Goal: Find specific page/section: Find specific page/section

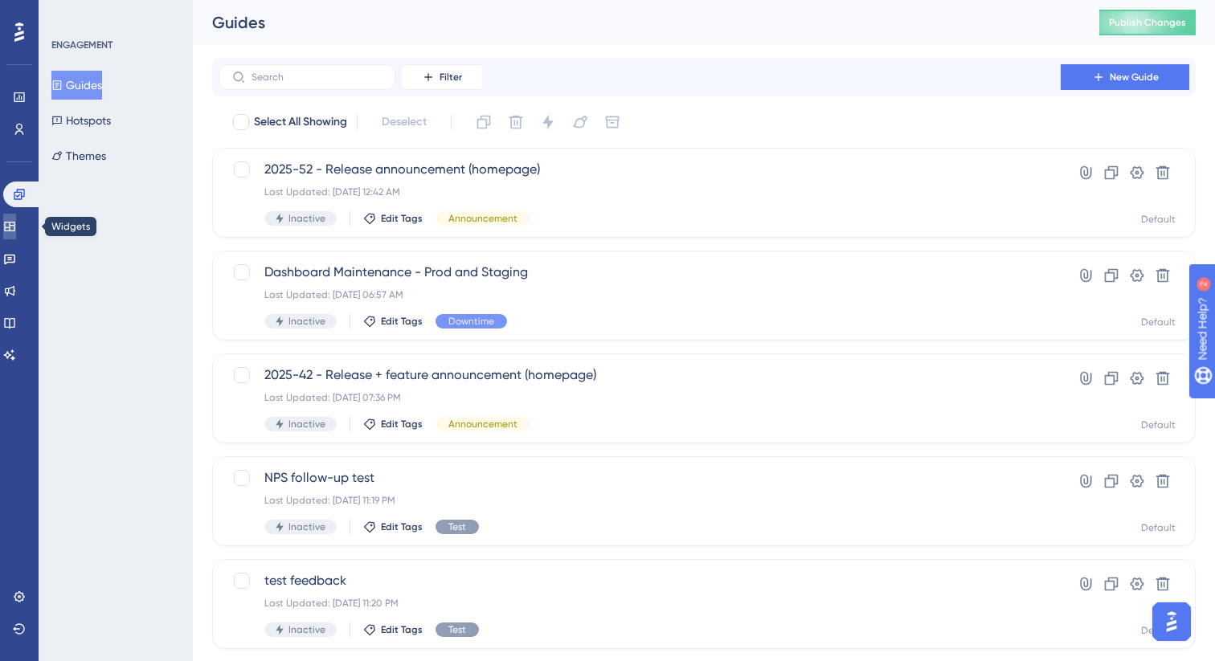
click at [14, 227] on icon at bounding box center [9, 227] width 10 height 10
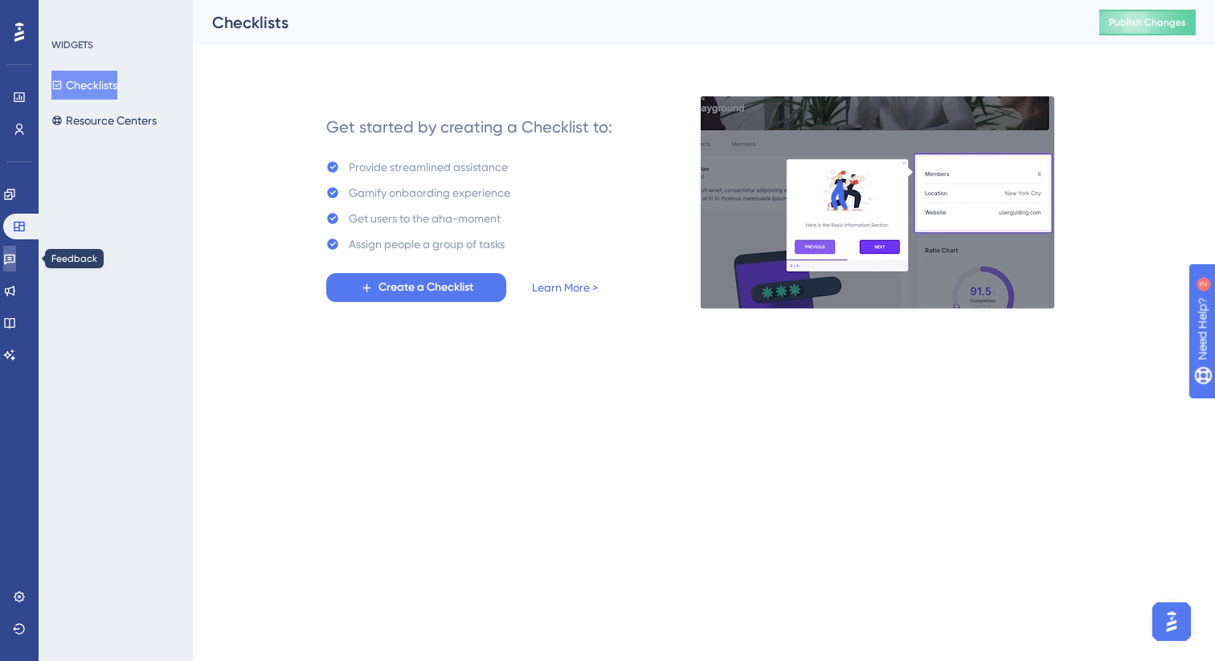
click at [16, 251] on link at bounding box center [9, 259] width 13 height 26
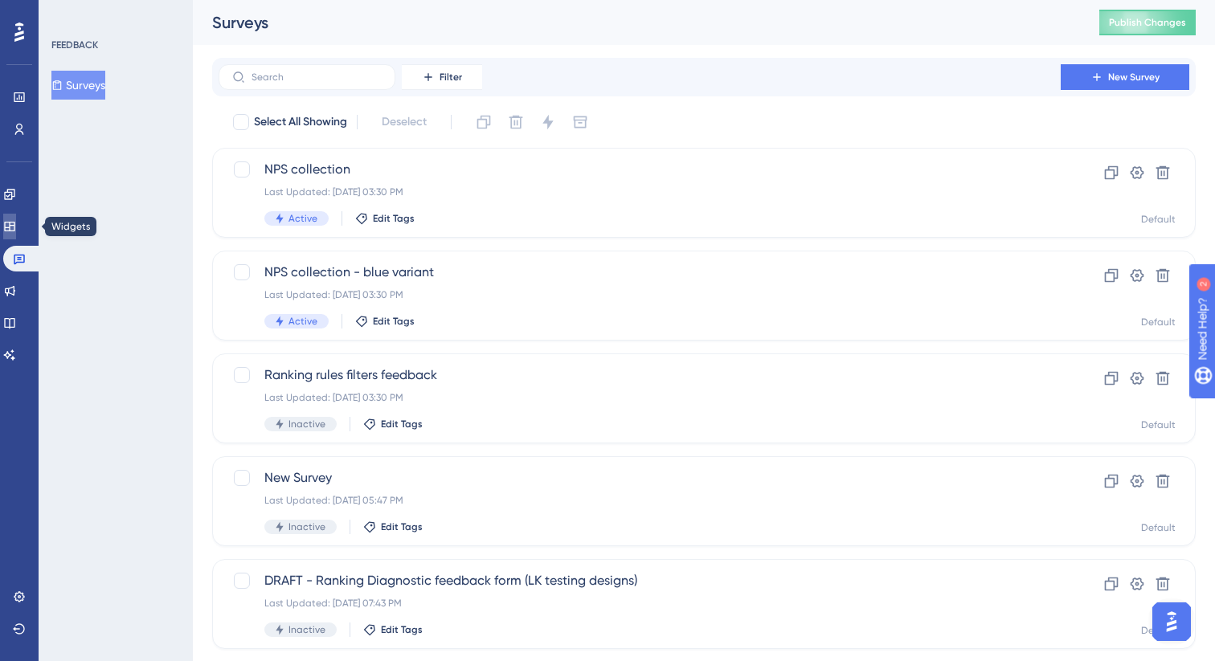
click at [14, 227] on icon at bounding box center [9, 227] width 10 height 10
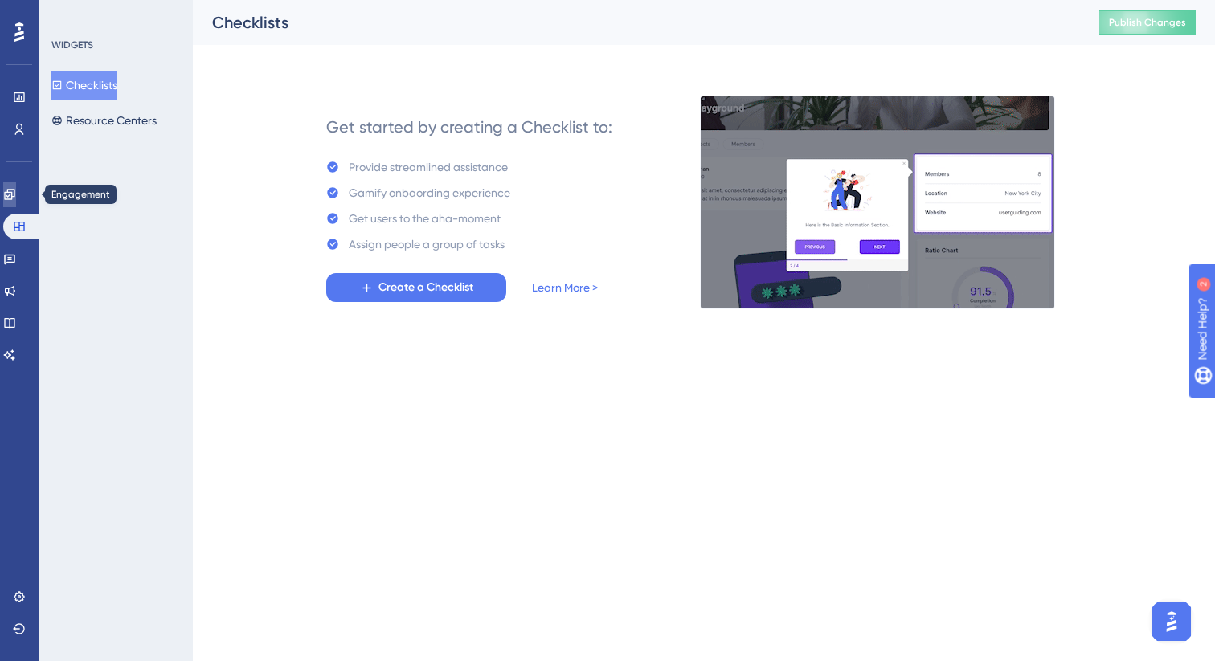
click at [14, 198] on icon at bounding box center [9, 194] width 10 height 10
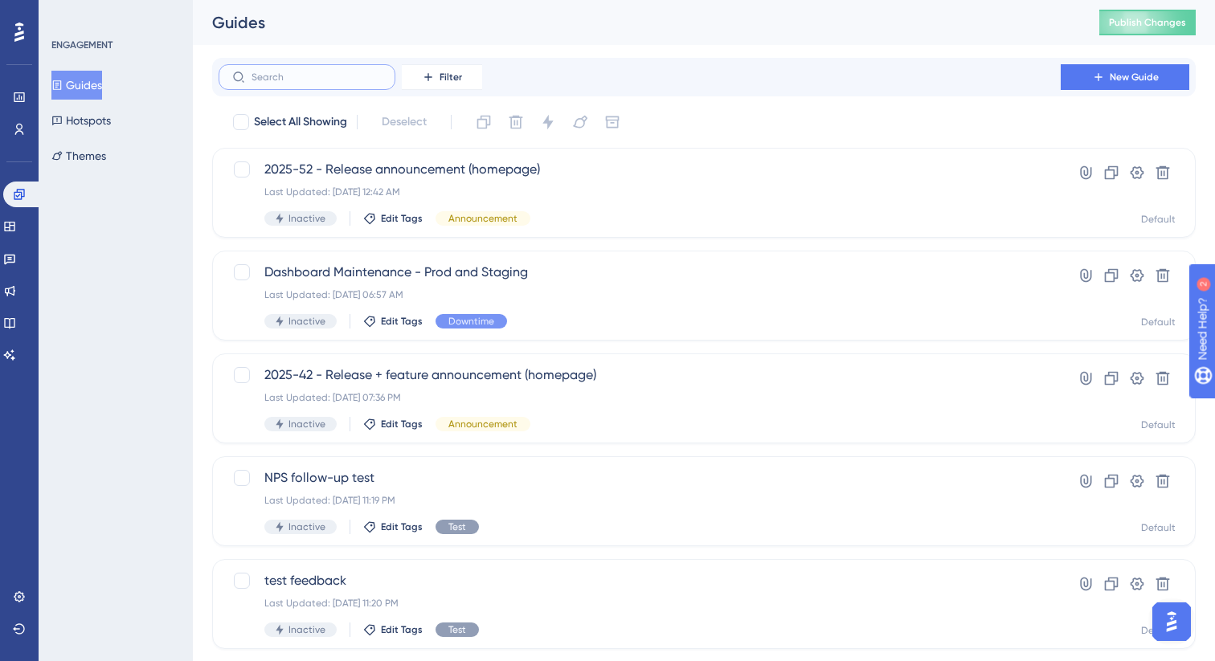
click at [295, 82] on input "text" at bounding box center [316, 77] width 130 height 11
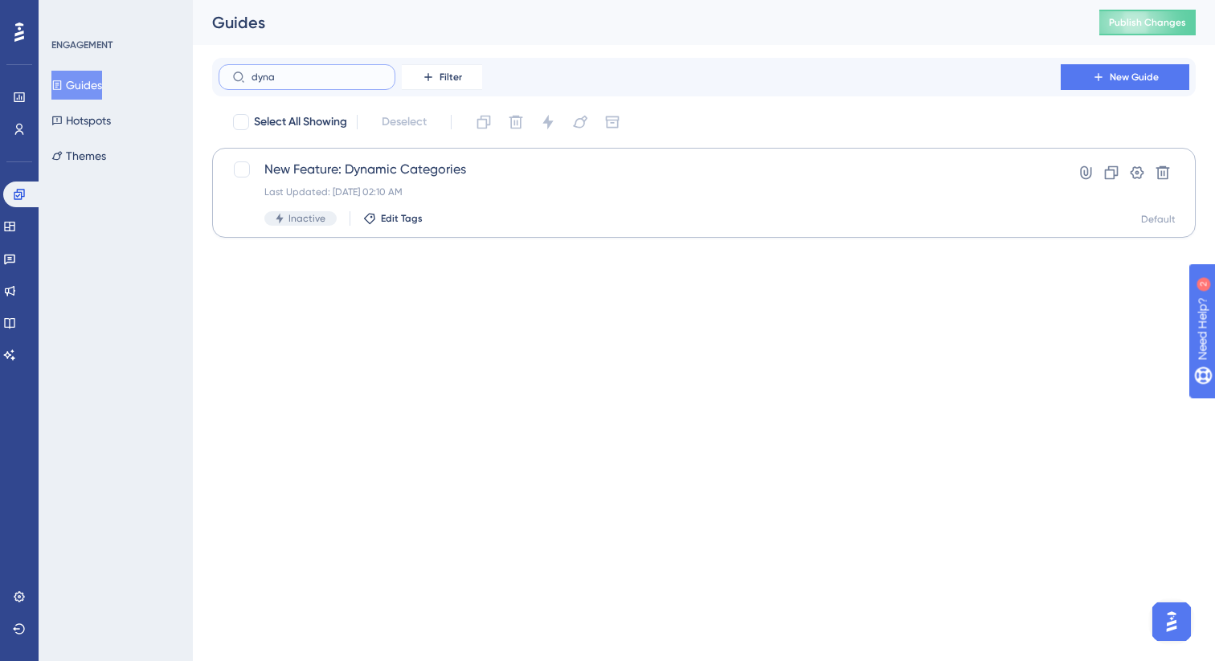
type input "dyna"
click at [527, 162] on span "New Feature: Dynamic Categories" at bounding box center [639, 169] width 750 height 19
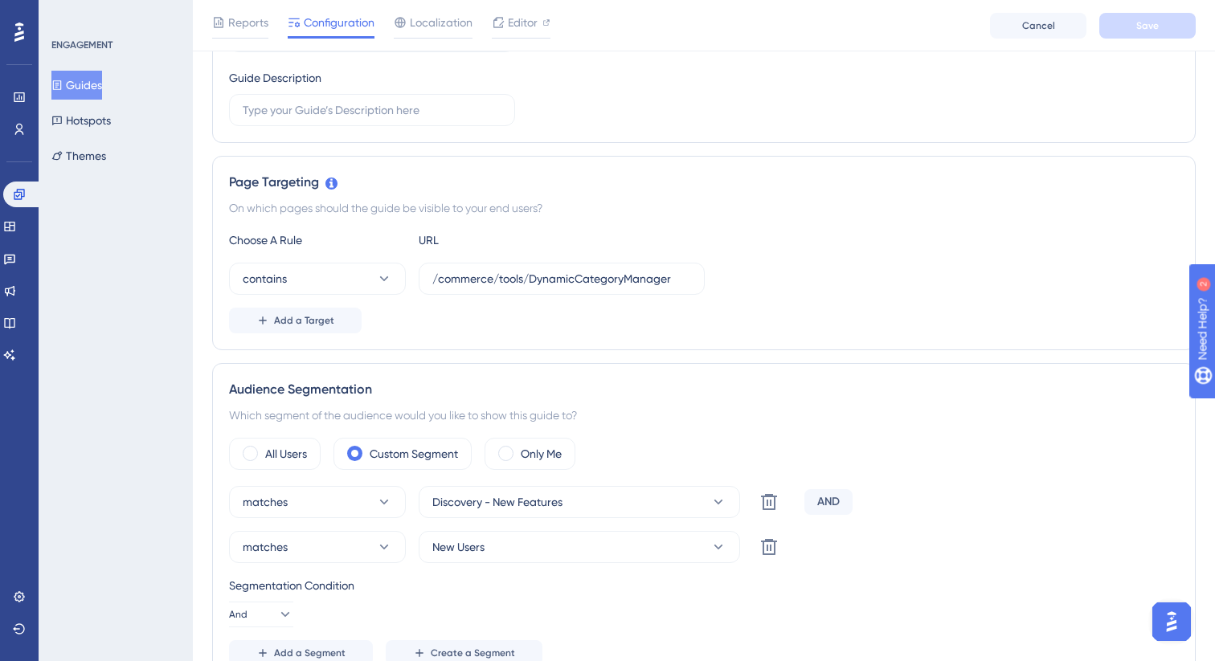
scroll to position [42, 0]
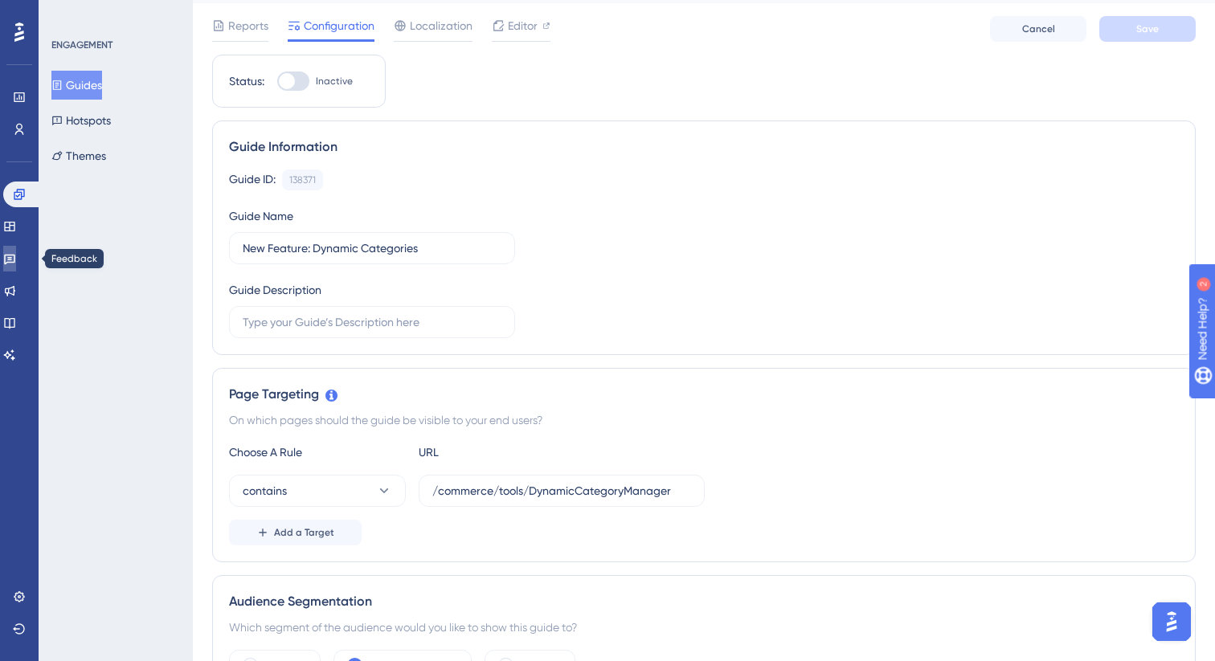
click at [15, 255] on icon at bounding box center [9, 260] width 11 height 10
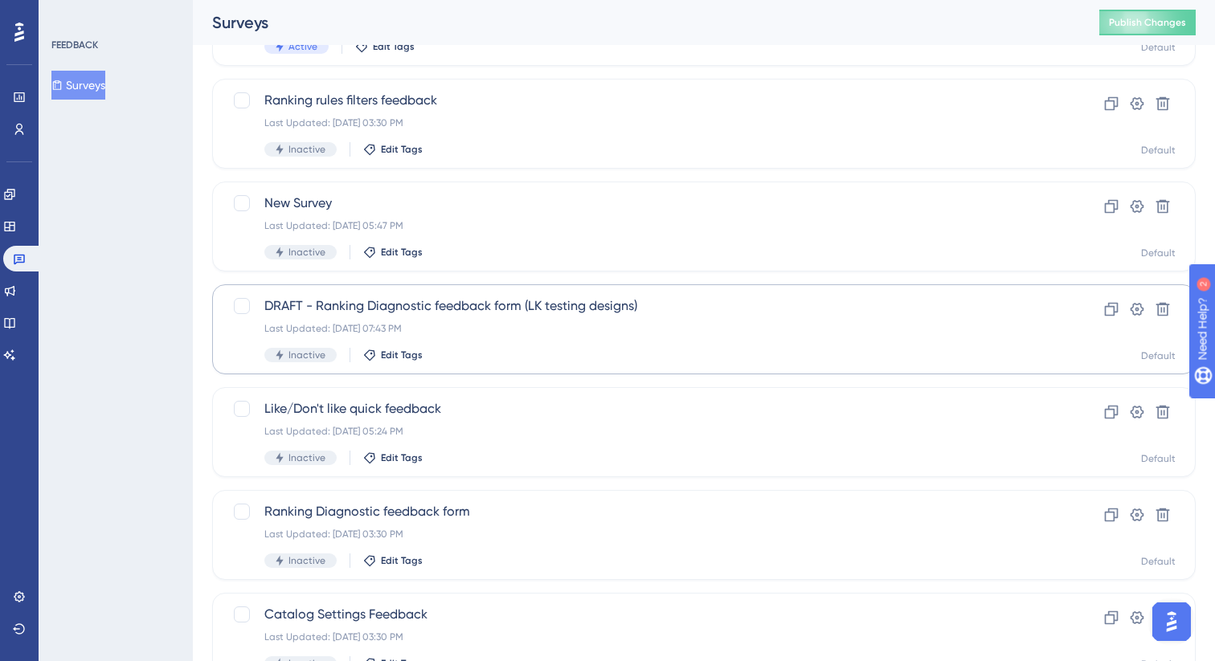
scroll to position [284, 0]
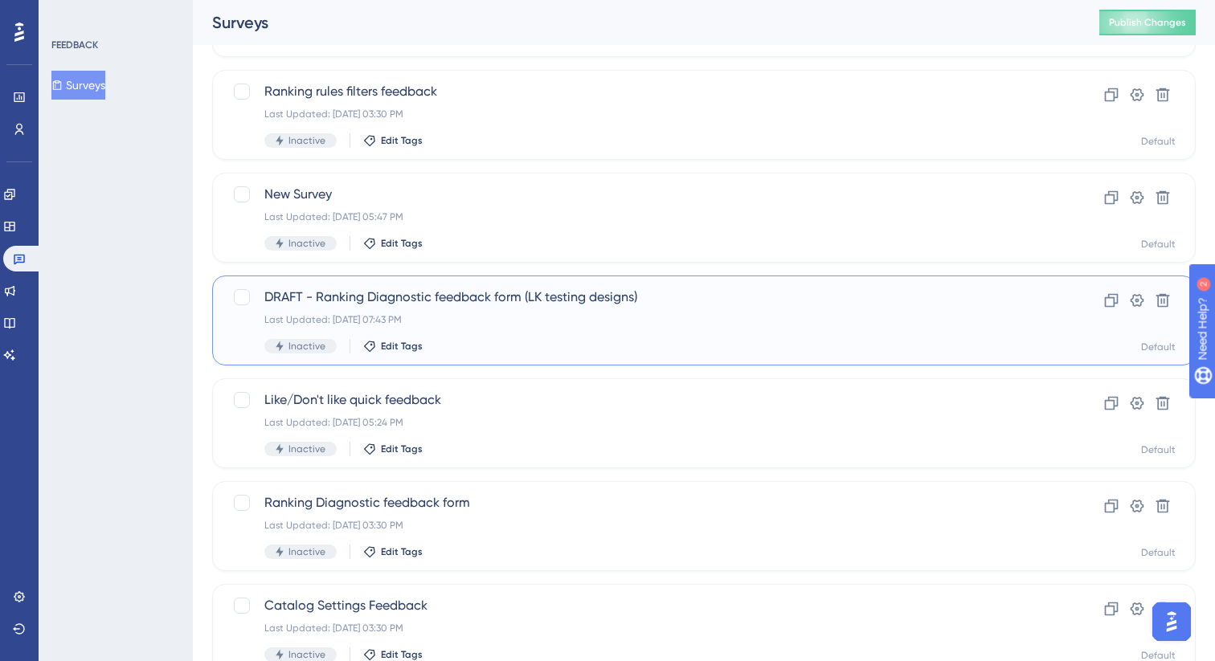
click at [591, 325] on div "Last Updated: Mar 24 2025, 07:43 PM" at bounding box center [639, 319] width 750 height 13
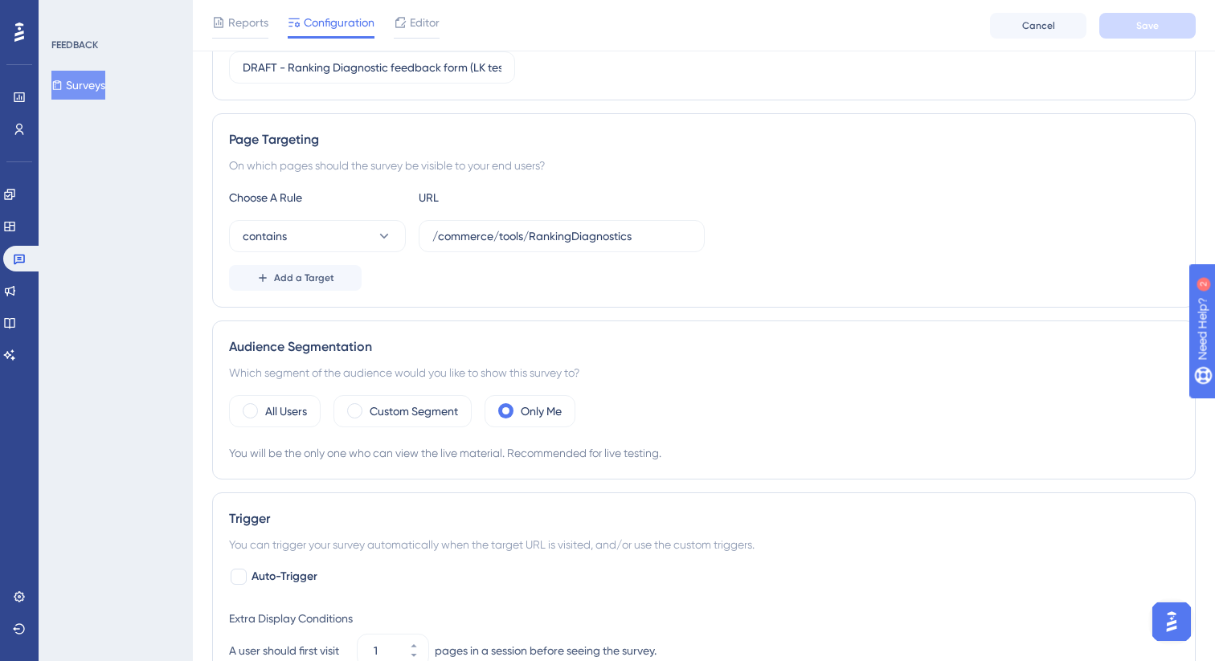
scroll to position [232, 0]
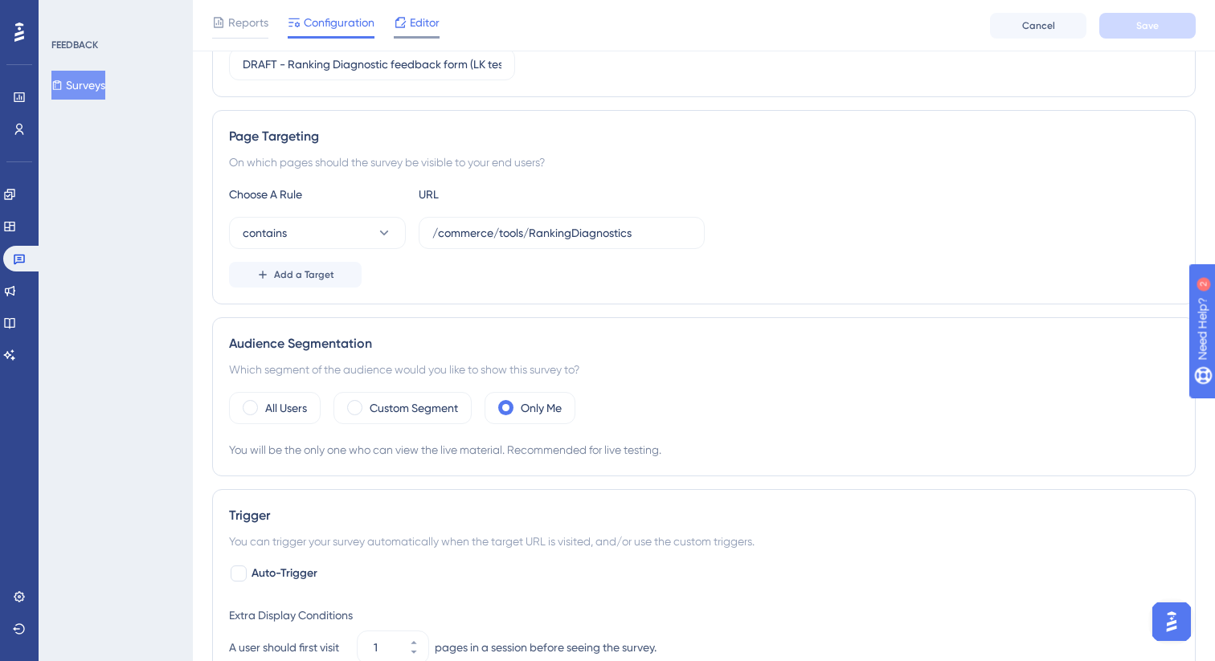
click at [433, 16] on span "Editor" at bounding box center [425, 22] width 30 height 19
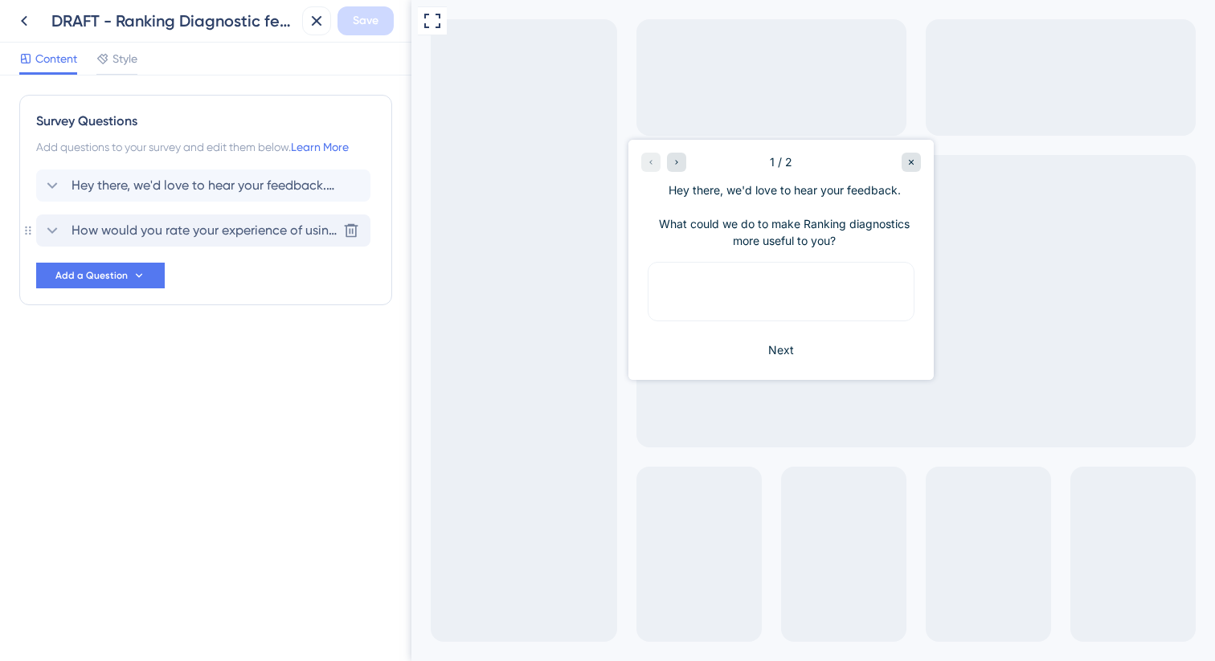
click at [133, 241] on div "How would you rate your experience of using ranking diagnostics? Delete" at bounding box center [203, 231] width 334 height 32
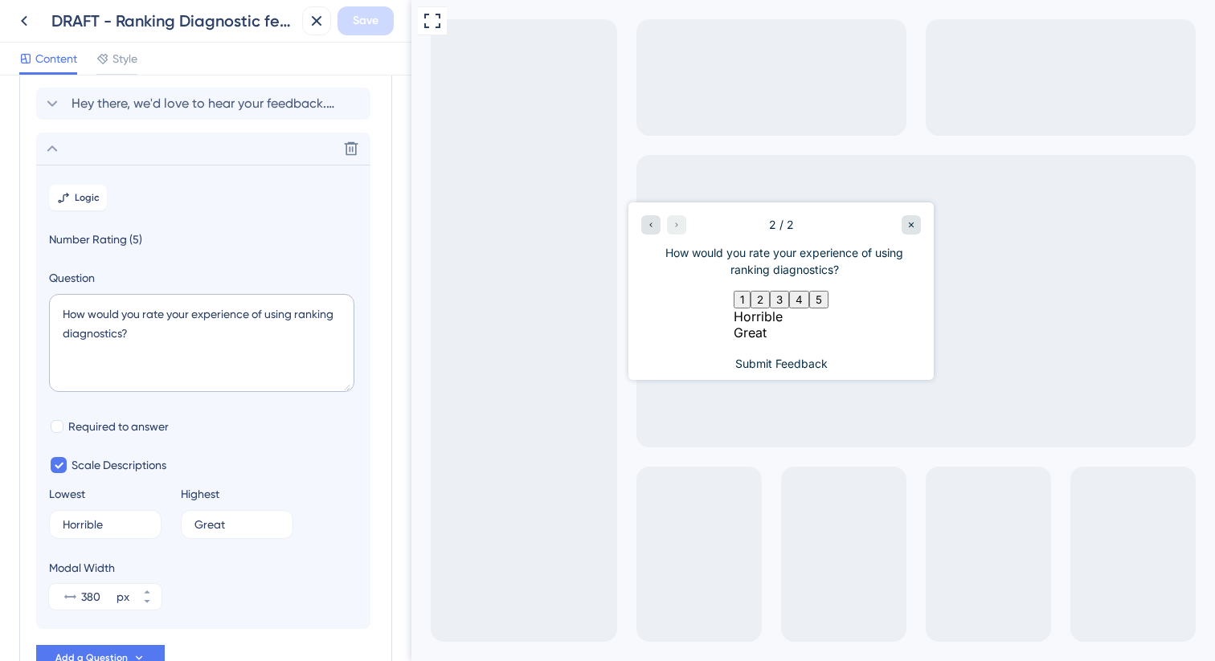
scroll to position [81, 0]
click at [84, 209] on button "Logic" at bounding box center [78, 199] width 58 height 26
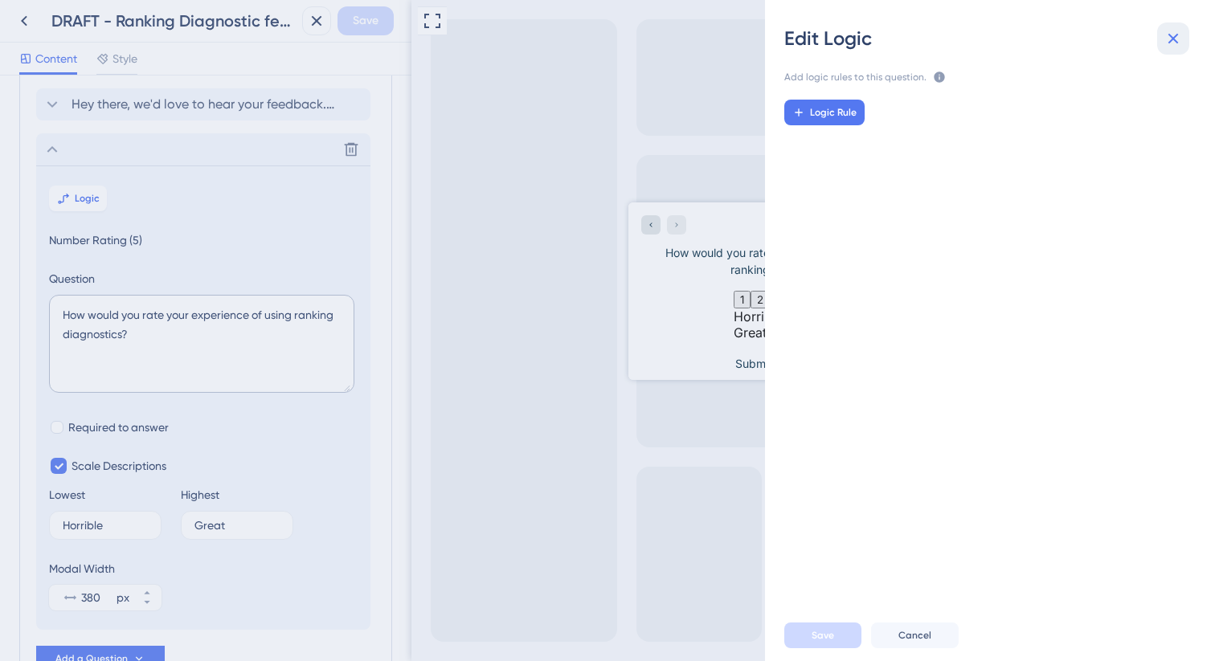
click at [1175, 48] on button at bounding box center [1173, 38] width 32 height 32
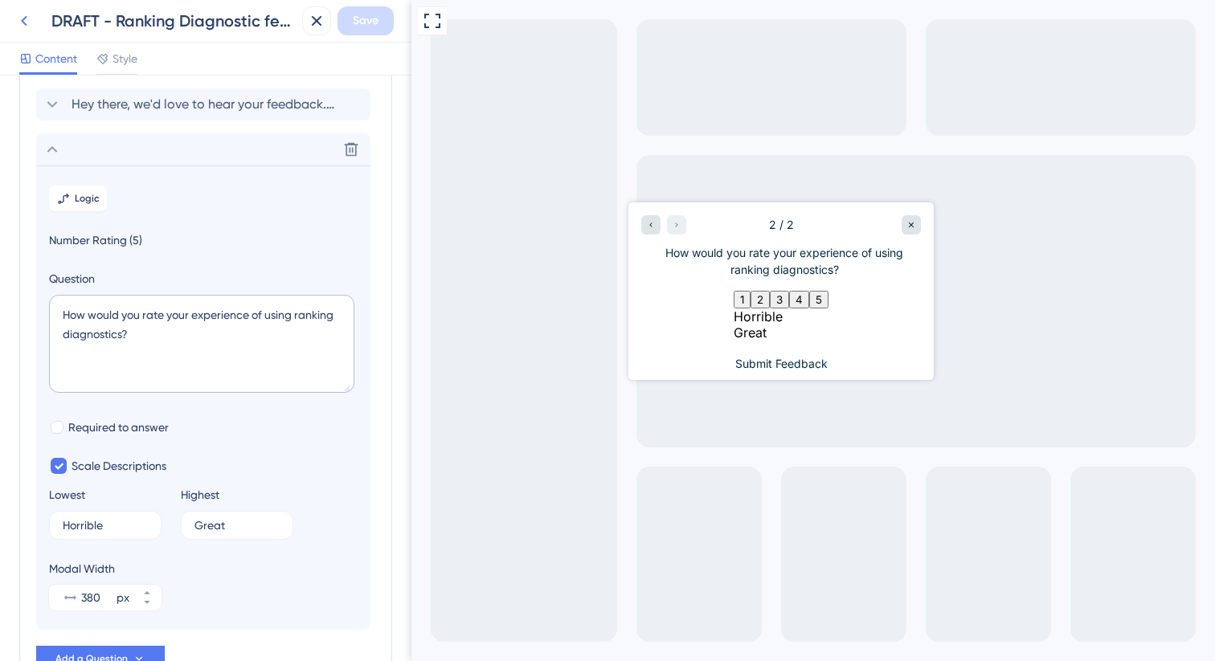
click at [25, 21] on icon at bounding box center [23, 20] width 19 height 19
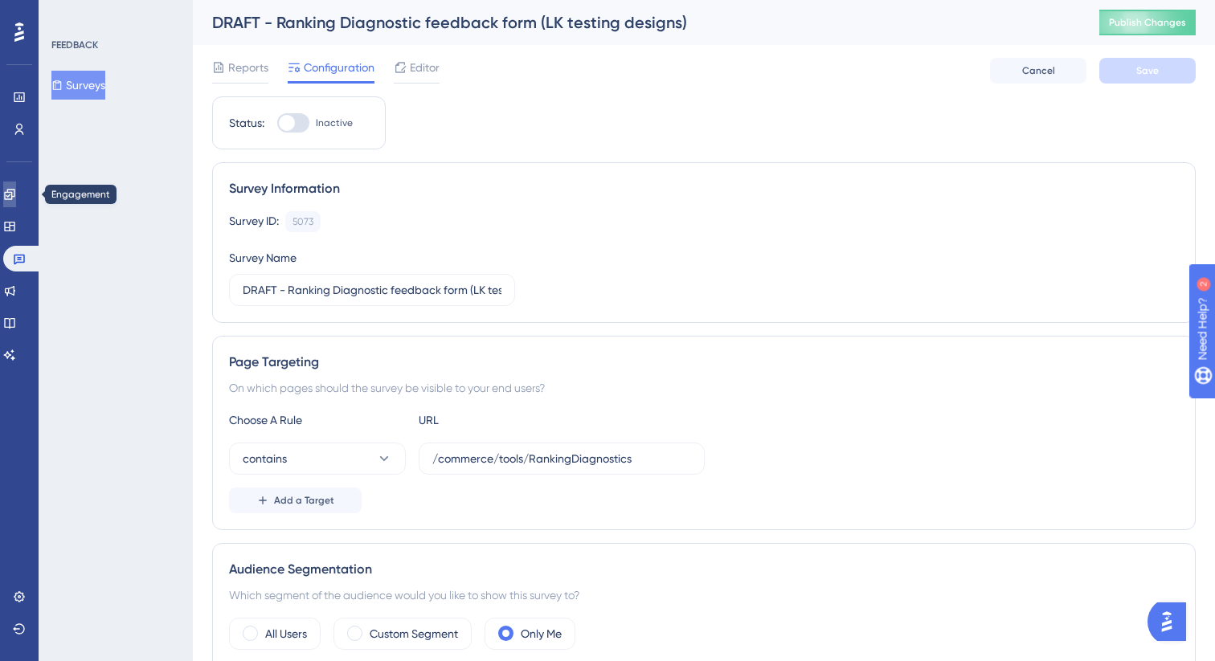
click at [16, 190] on icon at bounding box center [9, 194] width 13 height 13
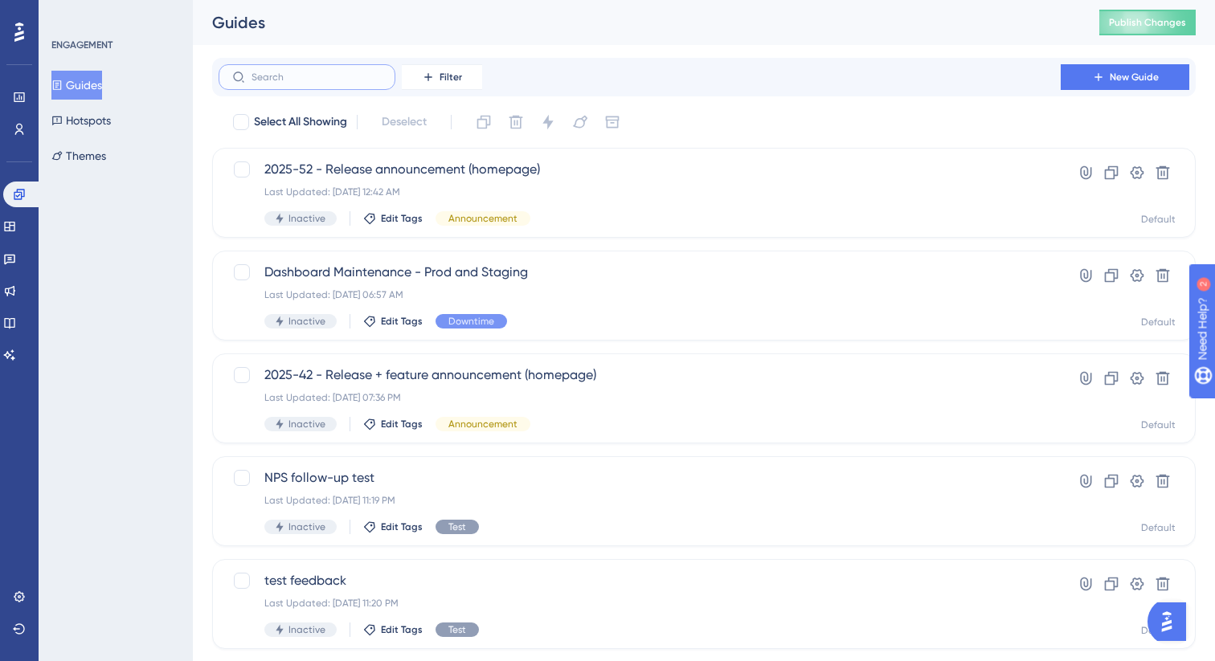
click at [313, 72] on input "text" at bounding box center [316, 77] width 130 height 11
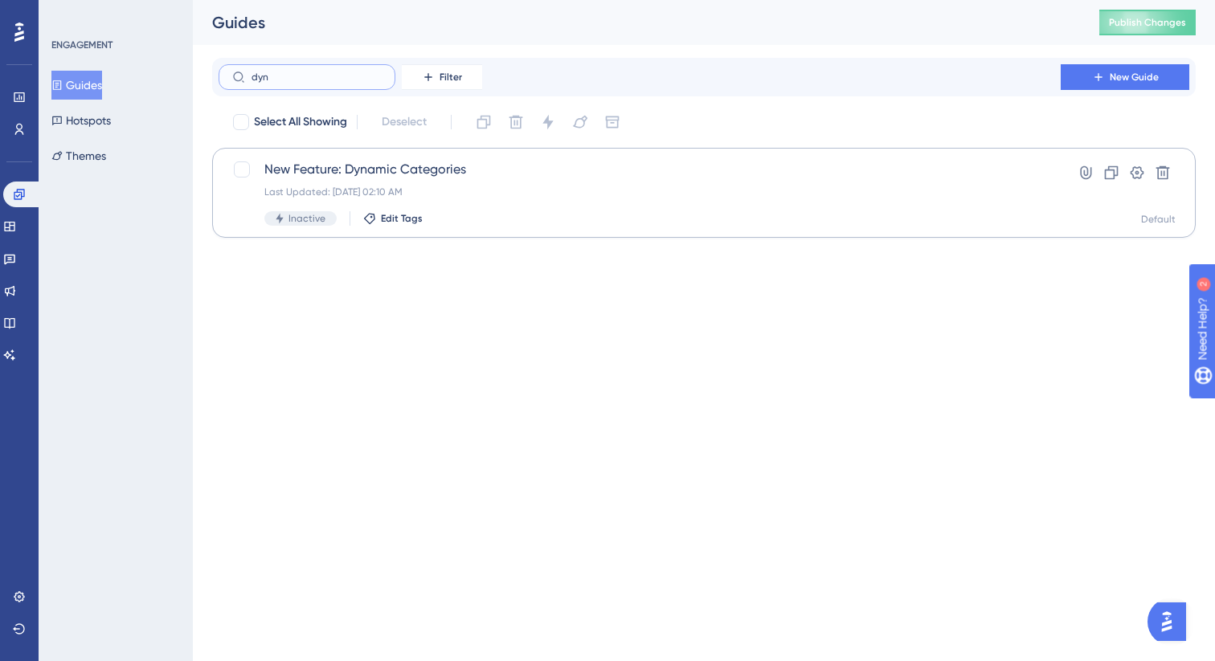
type input "dyn"
click at [509, 189] on div "Last Updated: Aug 12 2025, 02:10 AM" at bounding box center [639, 192] width 750 height 13
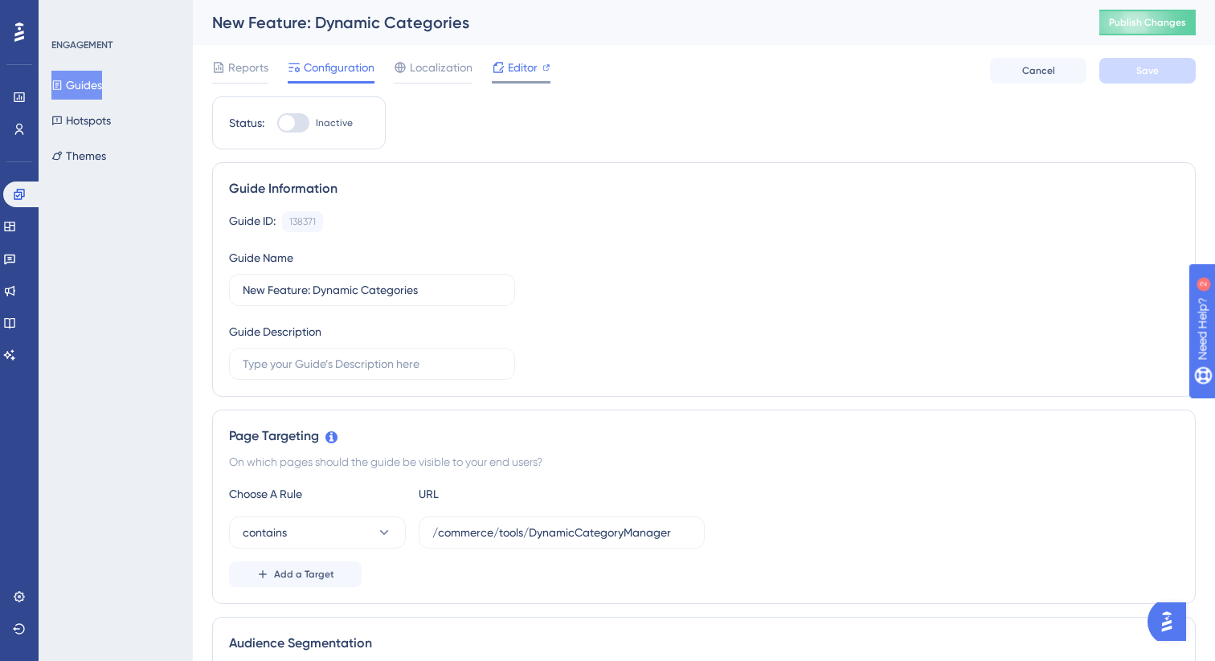
click at [534, 76] on span "Editor" at bounding box center [523, 67] width 30 height 19
